Goal: Transaction & Acquisition: Purchase product/service

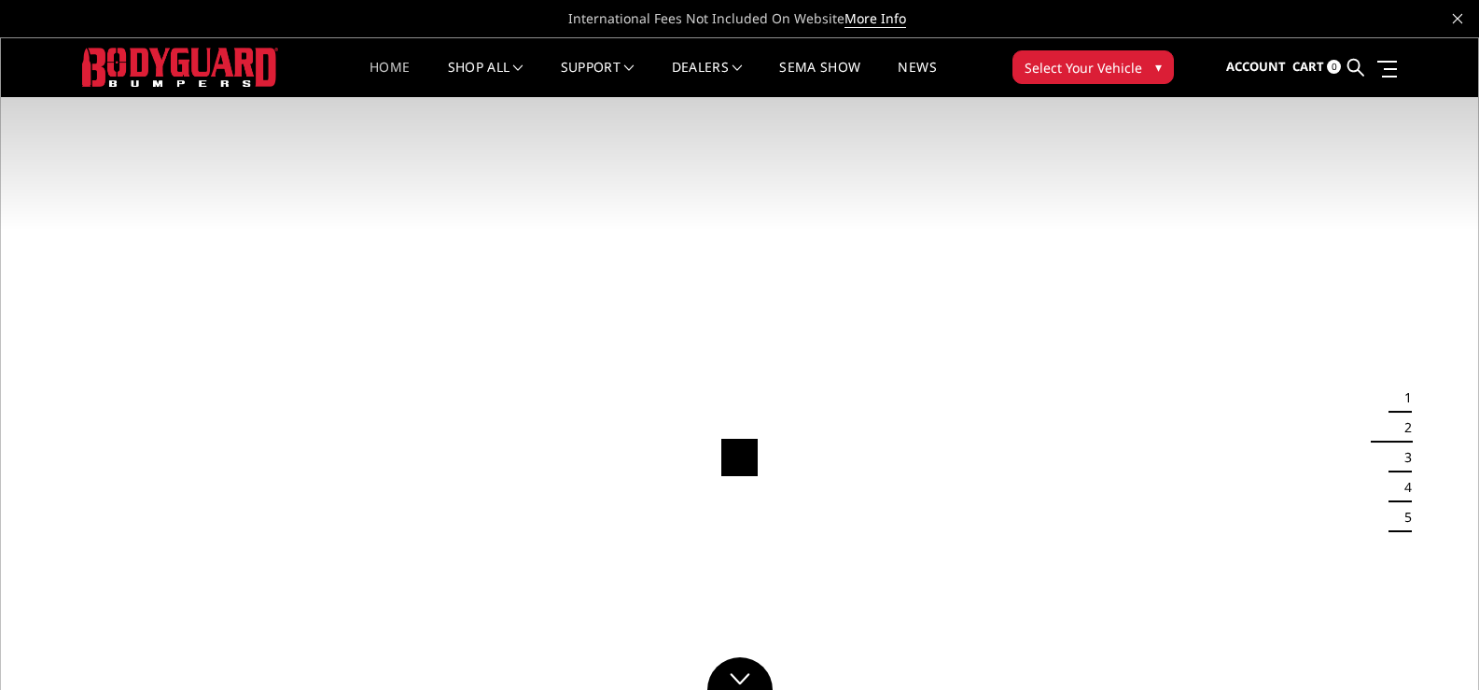
click at [1158, 62] on span "▾" at bounding box center [1158, 67] width 7 height 20
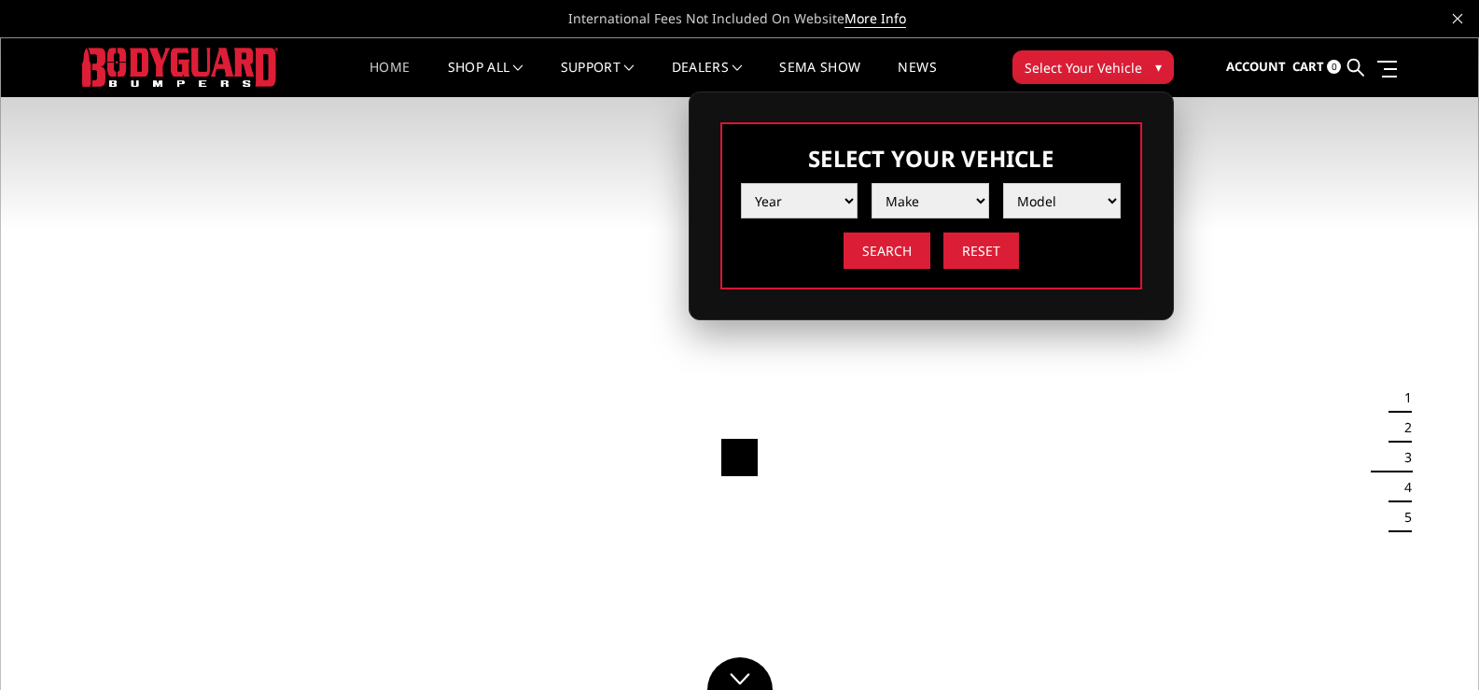
click at [850, 197] on select "Year 2025 2024 2023 2022 2021 2020 2019 2018 2017 2016 2015 2014 2013 2012 2011…" at bounding box center [800, 200] width 118 height 35
select select "yr_2018"
click at [741, 183] on select "Year 2025 2024 2023 2022 2021 2020 2019 2018 2017 2016 2015 2014 2013 2012 2011…" at bounding box center [800, 200] width 118 height 35
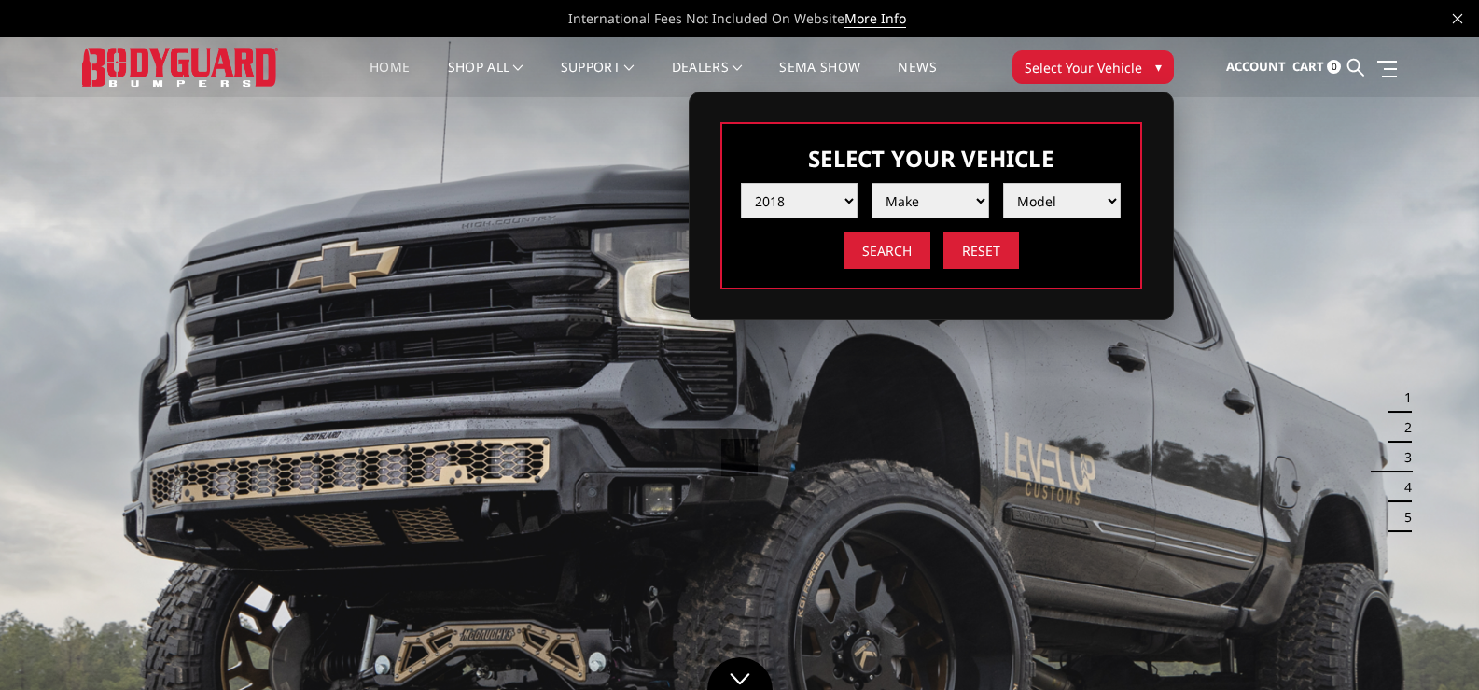
click at [985, 194] on select "Make Chevrolet Ford GMC Nissan Ram Toyota" at bounding box center [931, 200] width 118 height 35
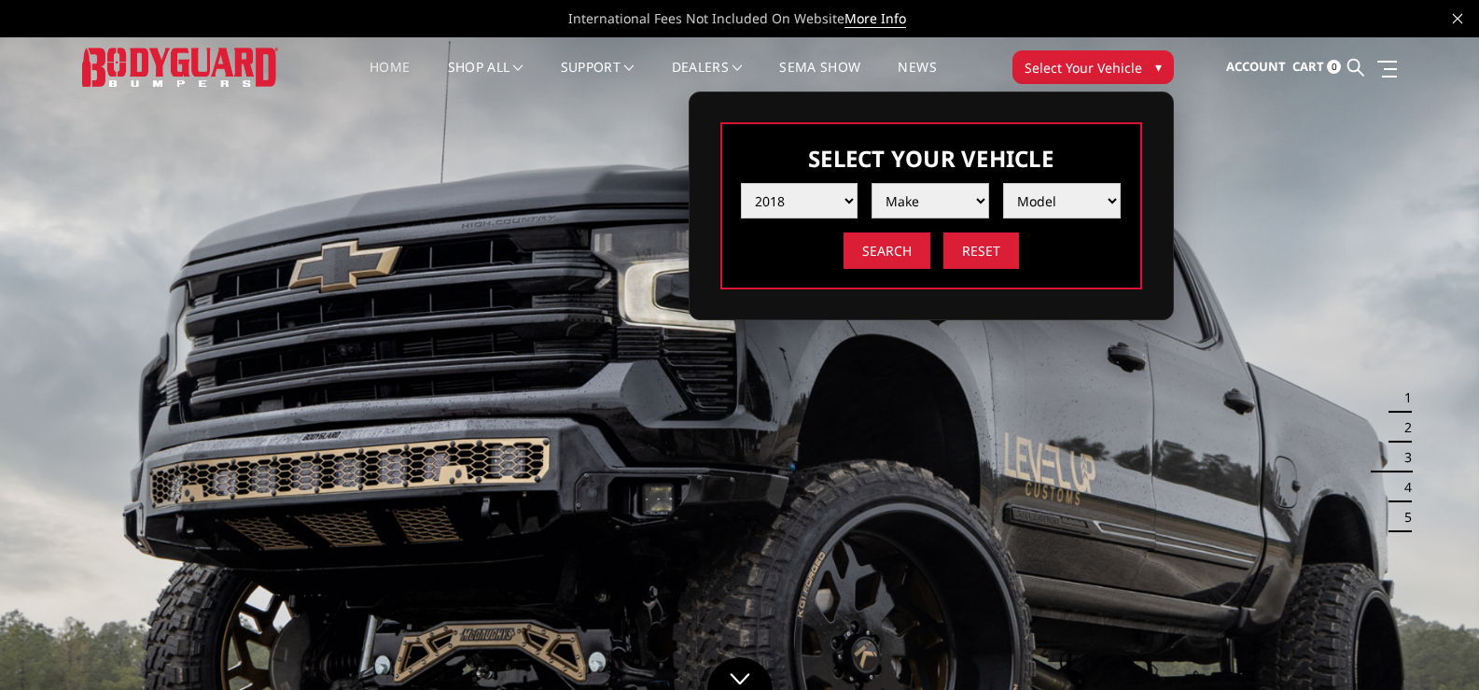
select select "mk_toyota"
click at [872, 183] on select "Make Chevrolet Ford GMC Nissan Ram Toyota" at bounding box center [931, 200] width 118 height 35
click at [1115, 195] on select "Model Tacoma Tundra" at bounding box center [1062, 200] width 118 height 35
select select "md_tundra"
click at [1003, 183] on select "Model Tacoma Tundra" at bounding box center [1062, 200] width 118 height 35
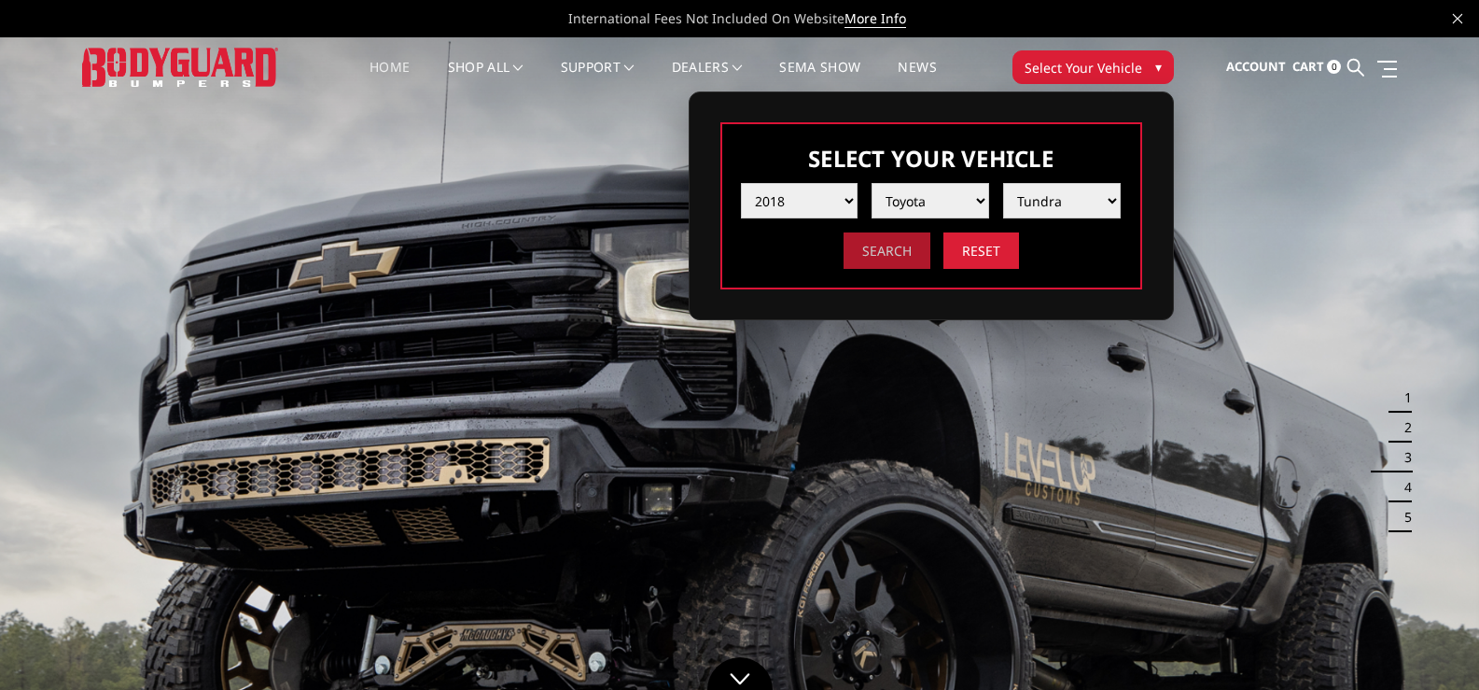
click at [875, 247] on input "Search" at bounding box center [887, 250] width 87 height 36
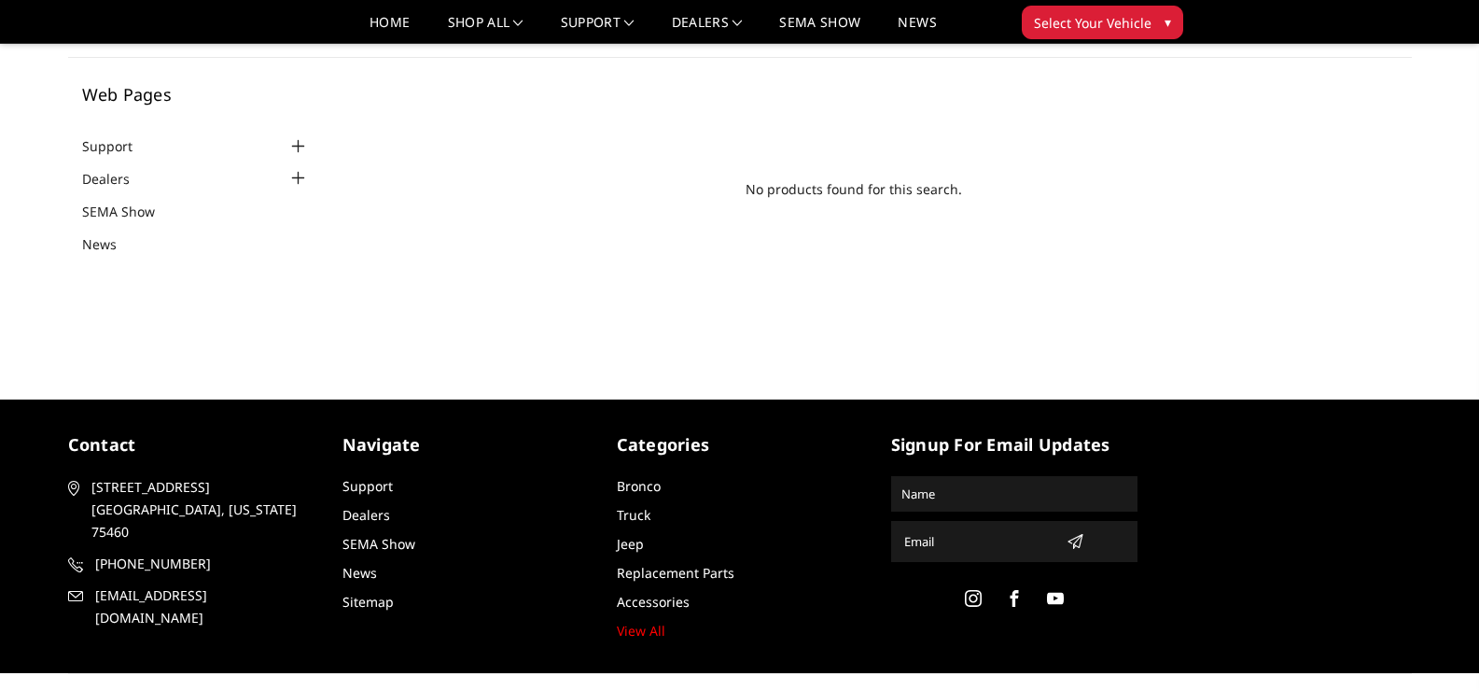
scroll to position [131, 0]
